Goal: Transaction & Acquisition: Purchase product/service

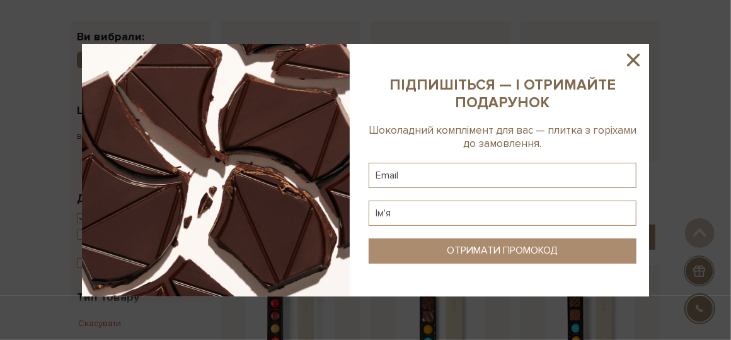
scroll to position [126, 0]
click at [637, 60] on icon at bounding box center [633, 59] width 21 height 21
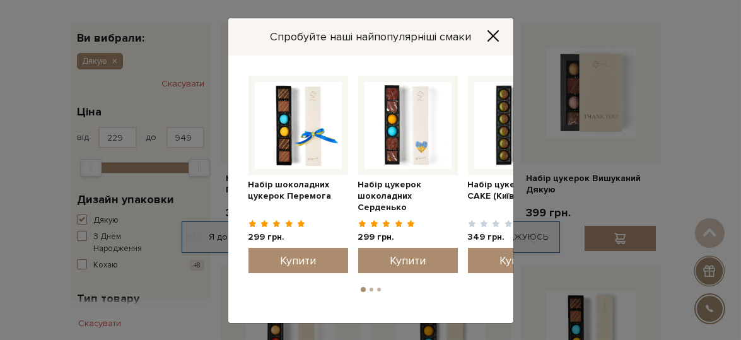
click at [490, 35] on icon "Close" at bounding box center [493, 36] width 13 height 13
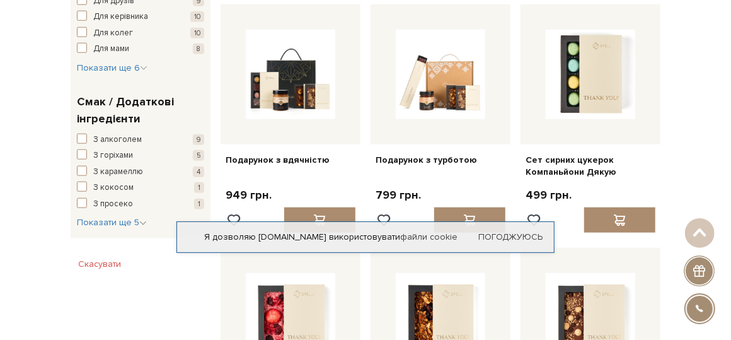
scroll to position [693, 0]
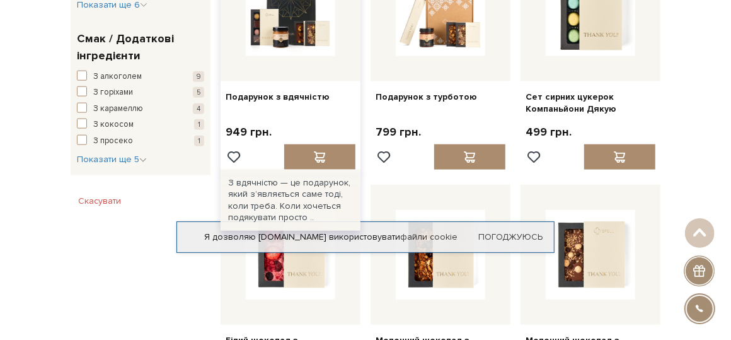
click at [286, 68] on div at bounding box center [291, 11] width 140 height 140
click at [294, 36] on img at bounding box center [291, 12] width 90 height 90
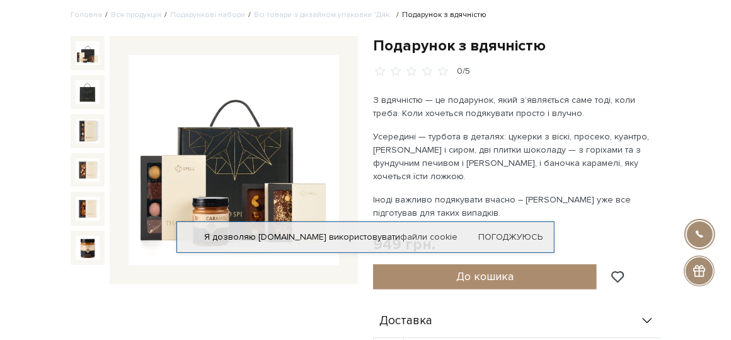
scroll to position [62, 0]
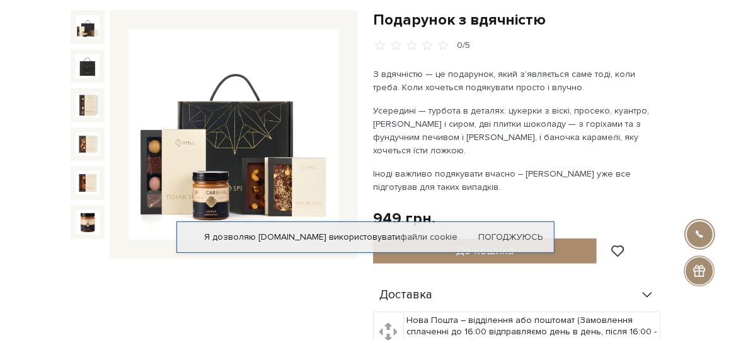
click at [329, 143] on img at bounding box center [234, 134] width 211 height 211
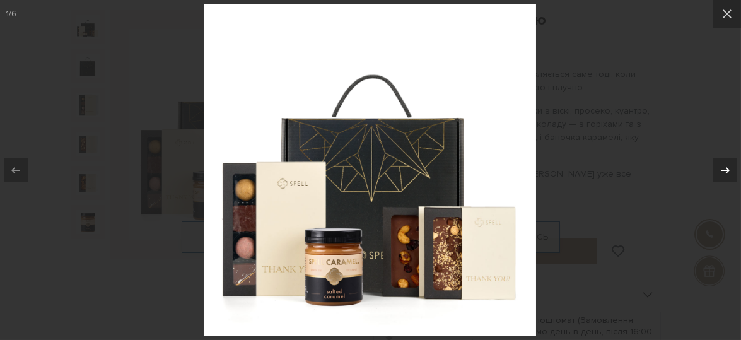
click at [724, 165] on icon at bounding box center [724, 170] width 15 height 15
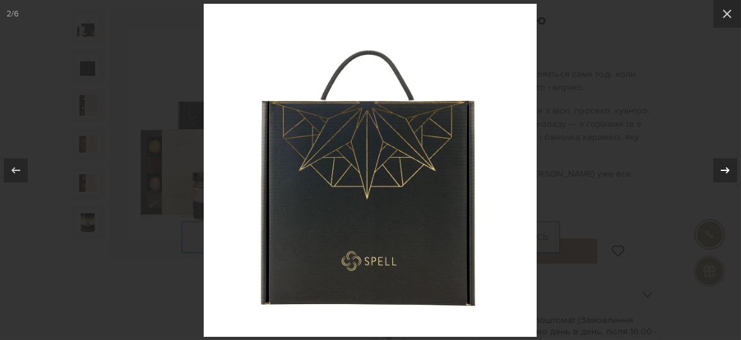
click at [725, 165] on icon at bounding box center [724, 170] width 15 height 15
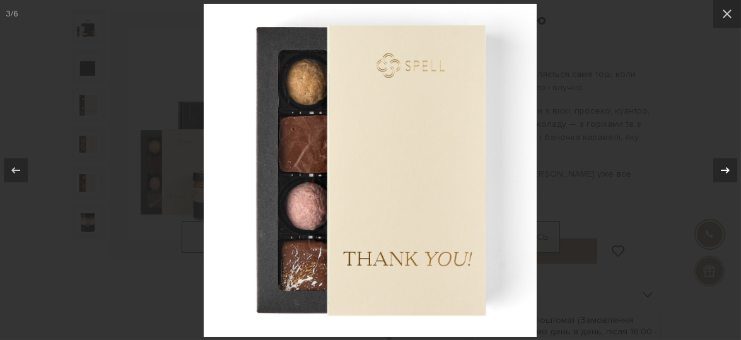
click at [725, 165] on icon at bounding box center [724, 170] width 15 height 15
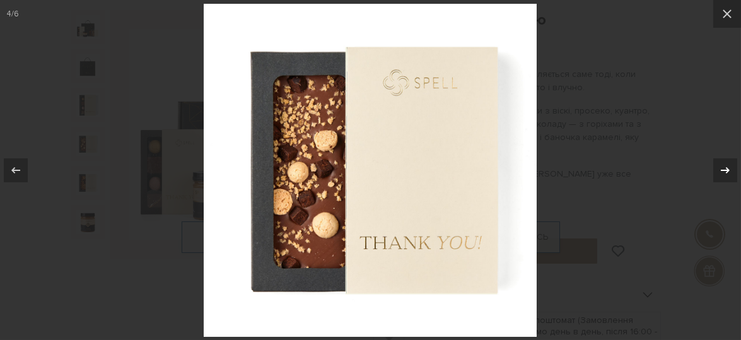
click at [725, 165] on icon at bounding box center [724, 170] width 15 height 15
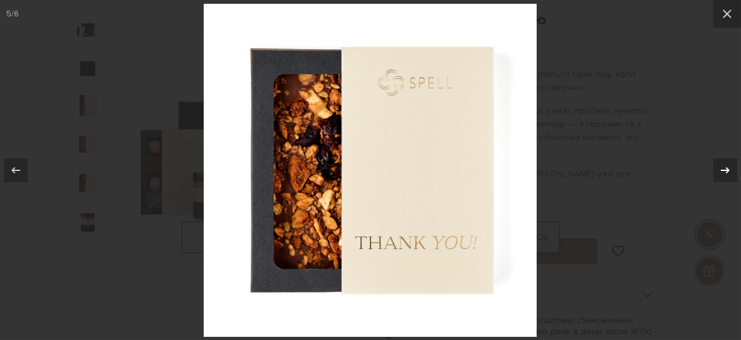
click at [725, 165] on icon at bounding box center [724, 170] width 15 height 15
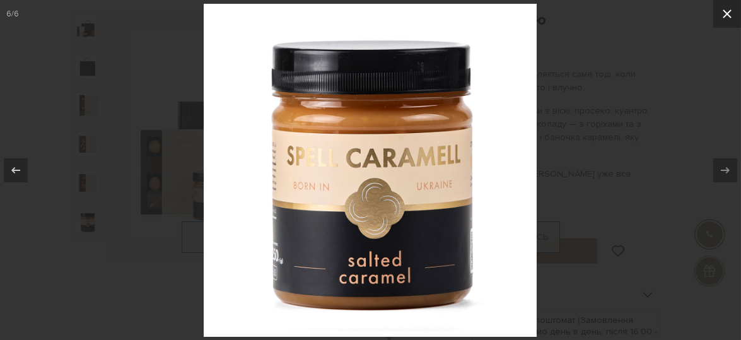
click at [726, 9] on icon at bounding box center [726, 13] width 15 height 15
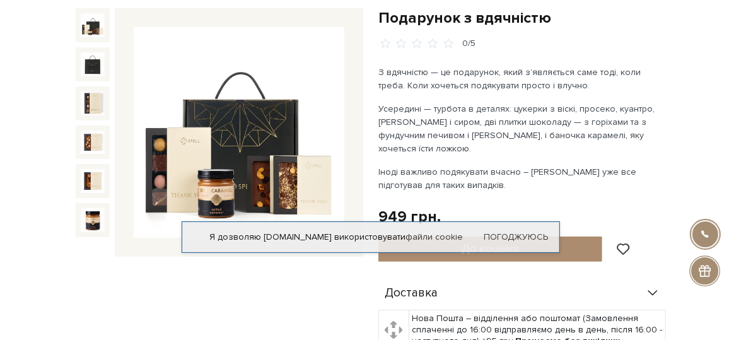
scroll to position [62, 0]
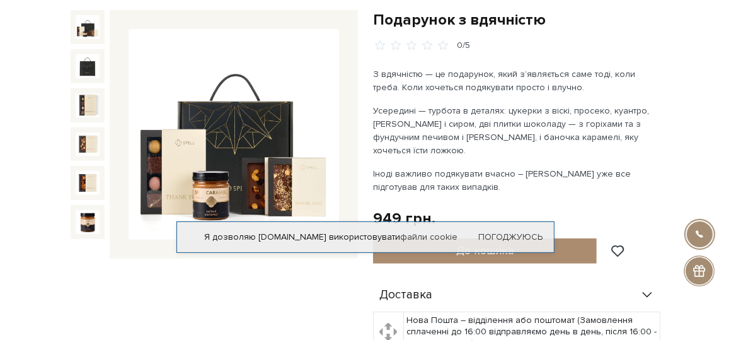
click at [223, 141] on img at bounding box center [234, 134] width 211 height 211
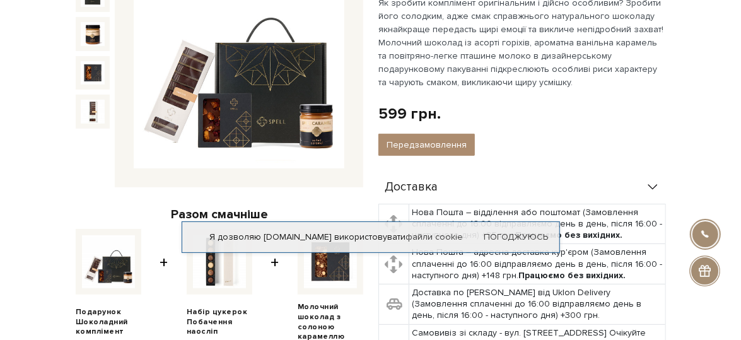
scroll to position [62, 0]
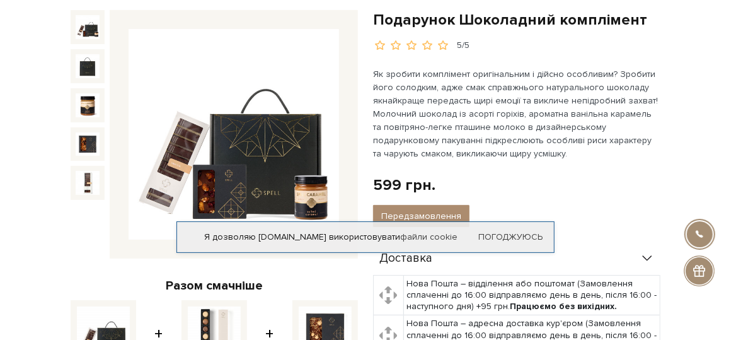
click at [223, 127] on img at bounding box center [234, 134] width 211 height 211
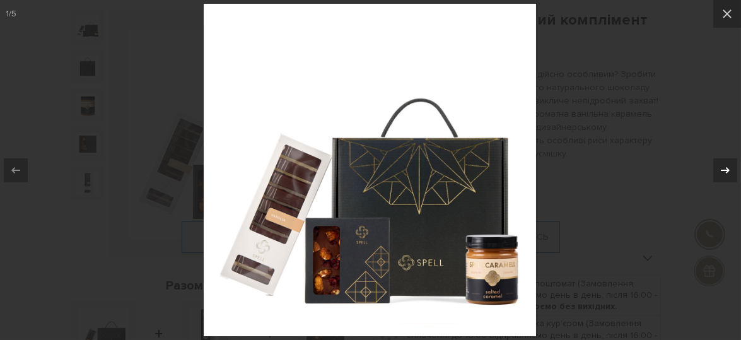
click at [730, 171] on icon at bounding box center [724, 170] width 15 height 15
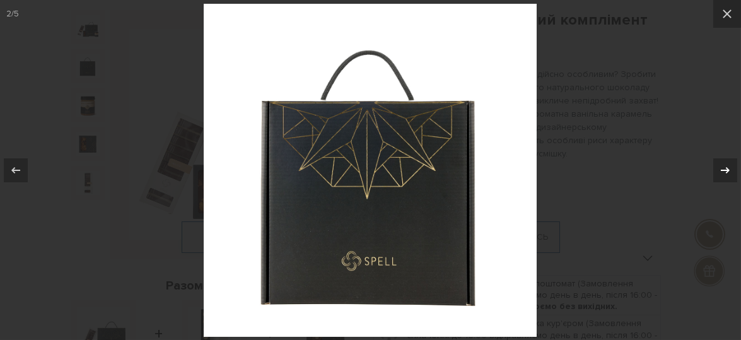
click at [730, 171] on icon at bounding box center [724, 170] width 15 height 15
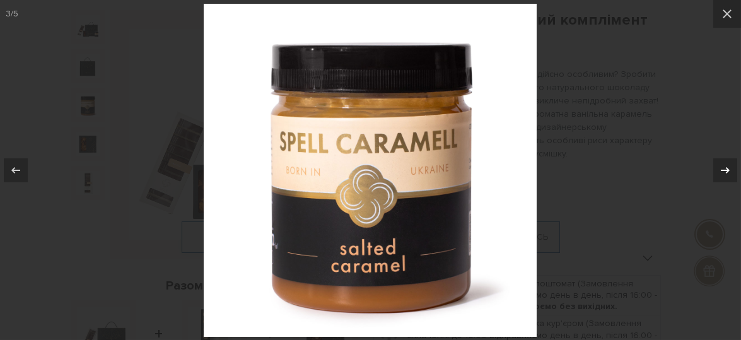
click at [730, 171] on icon at bounding box center [724, 170] width 15 height 15
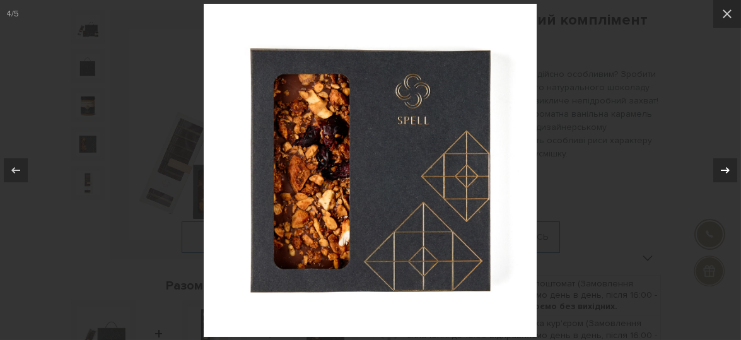
click at [730, 171] on icon at bounding box center [724, 170] width 15 height 15
